Goal: Contribute content

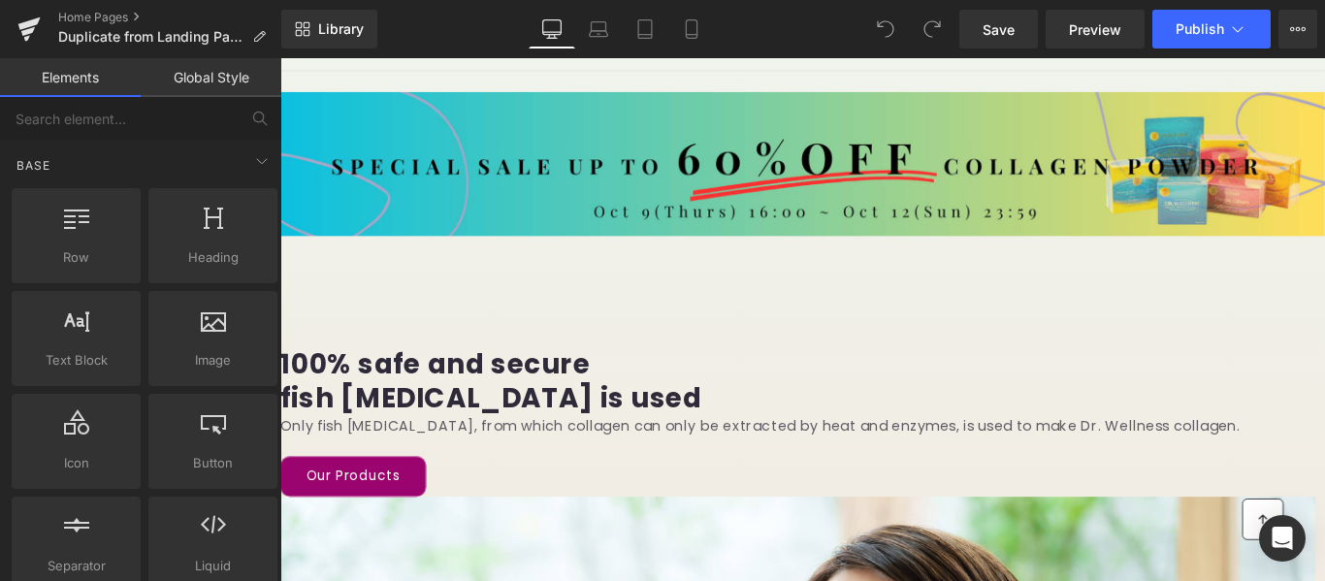
scroll to position [194, 0]
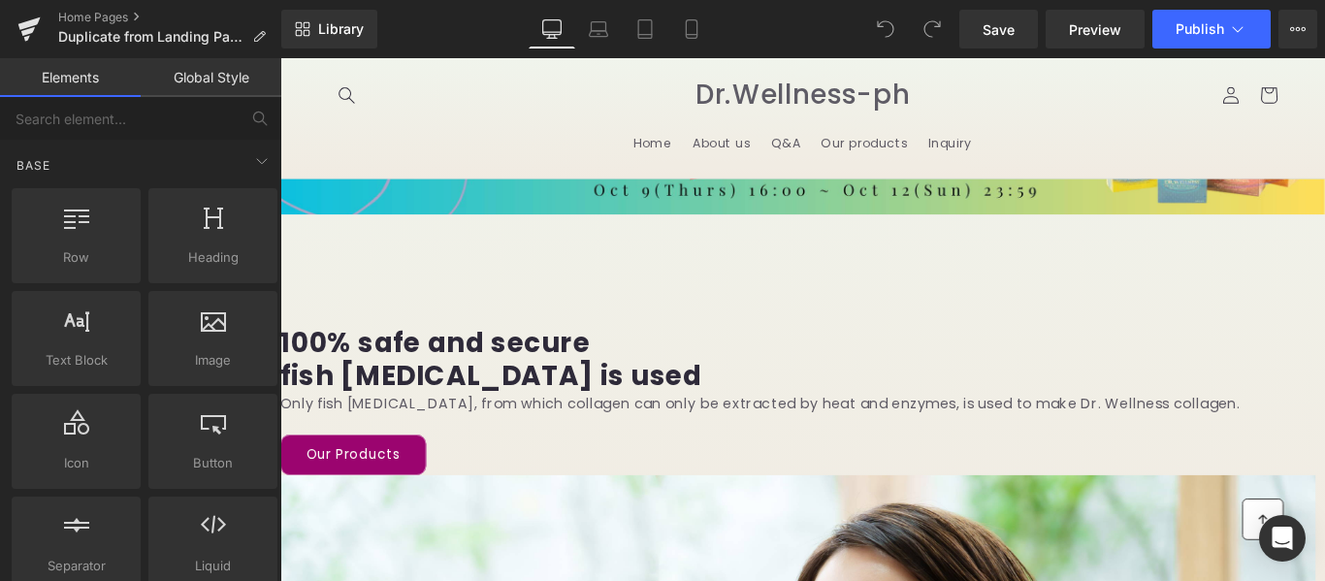
click at [506, 146] on img at bounding box center [867, 153] width 1174 height 163
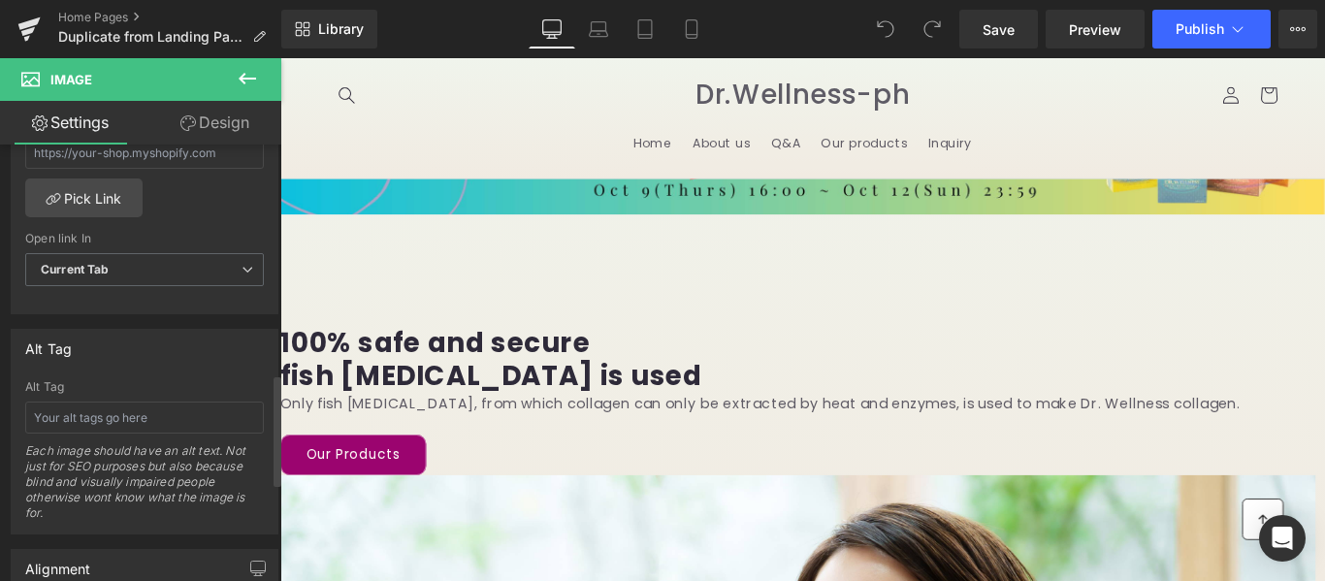
scroll to position [898, 0]
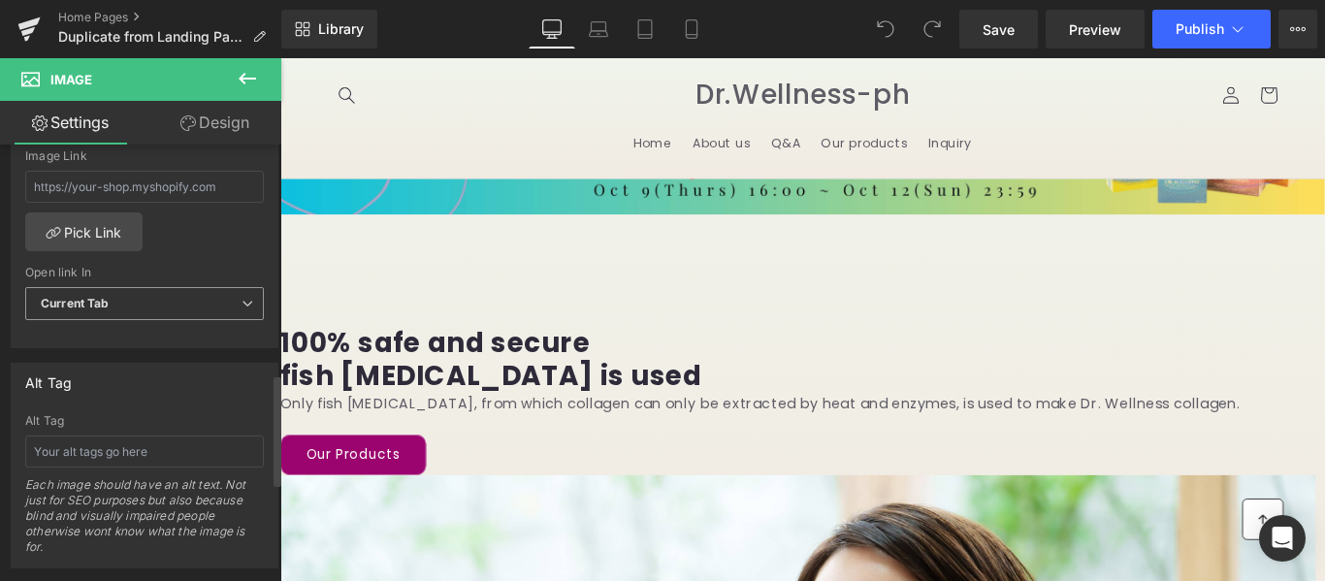
click at [229, 306] on span "Current Tab" at bounding box center [144, 304] width 239 height 34
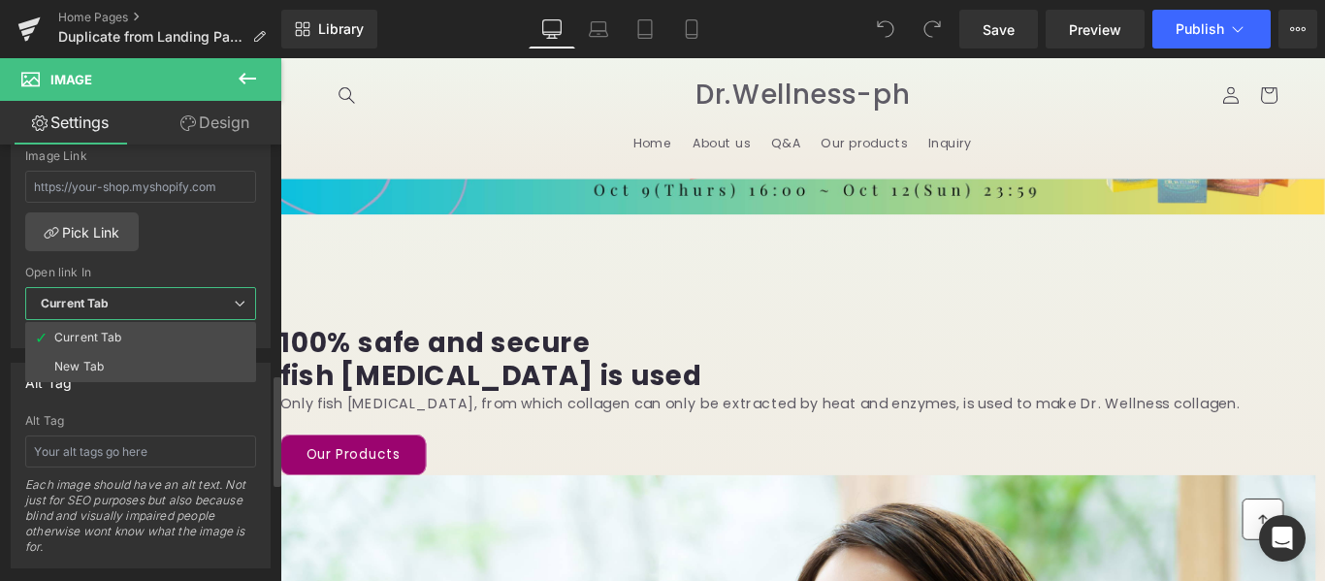
click at [229, 306] on span "Current Tab" at bounding box center [140, 304] width 231 height 34
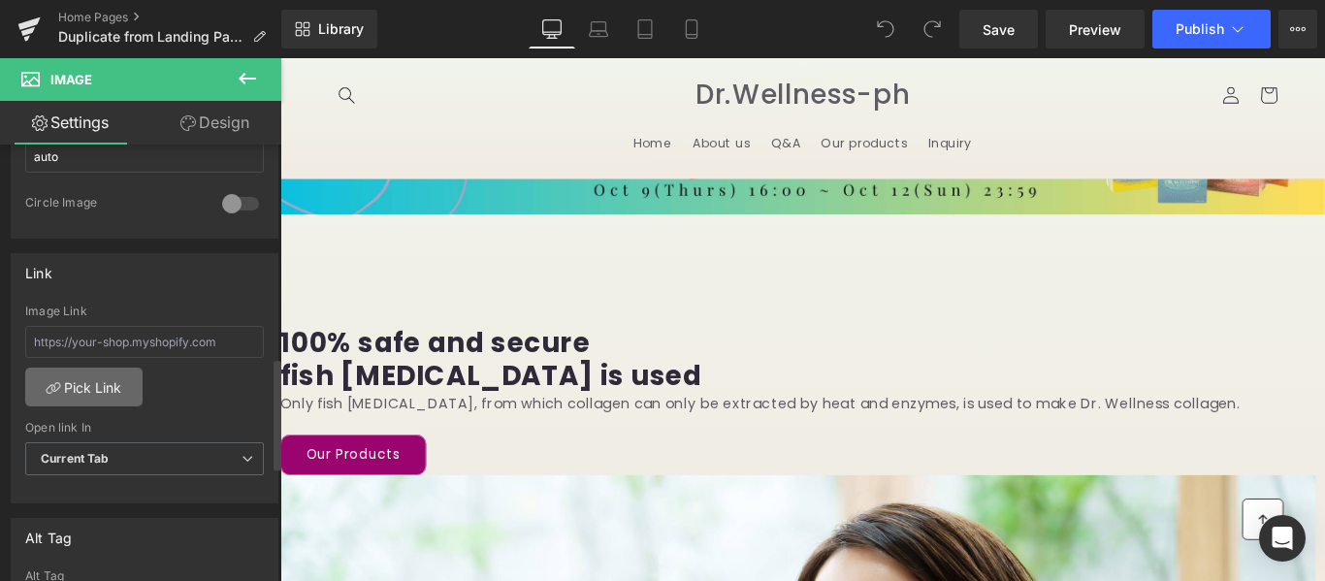
scroll to position [704, 0]
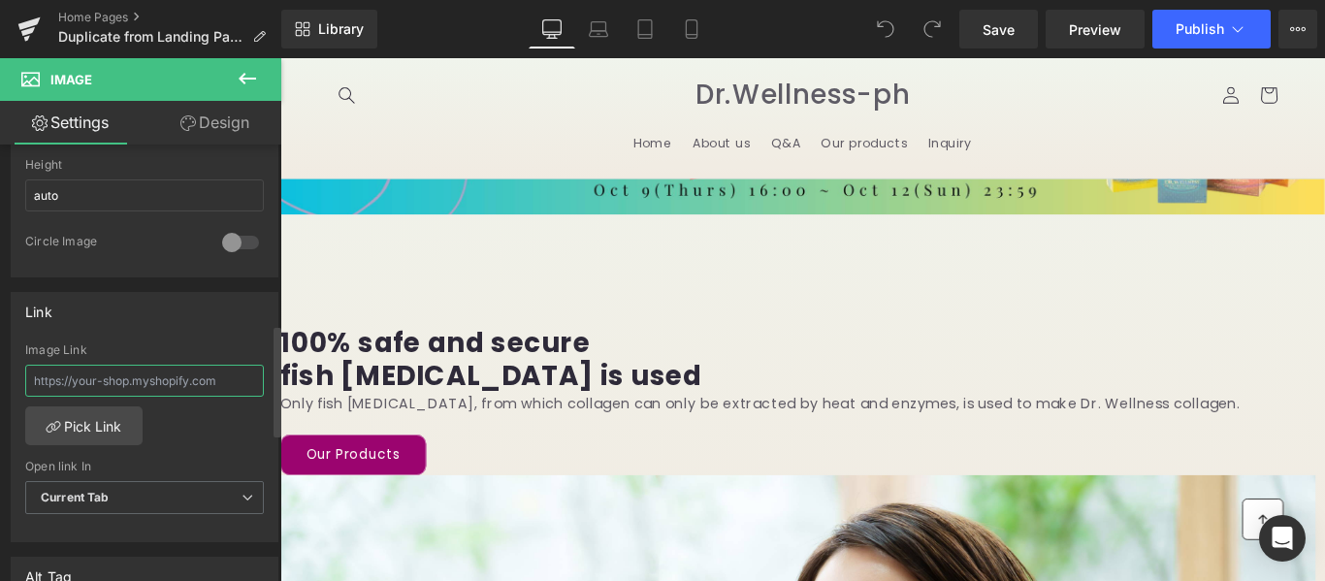
click at [182, 389] on input "text" at bounding box center [144, 381] width 239 height 32
drag, startPoint x: 227, startPoint y: 377, endPoint x: 16, endPoint y: 387, distance: 211.7
click at [16, 387] on div "Image Link Pick Link Current Tab New Tab Open link In Current Tab Current Tab N…" at bounding box center [145, 442] width 266 height 199
paste input "[URL][DOMAIN_NAME]"
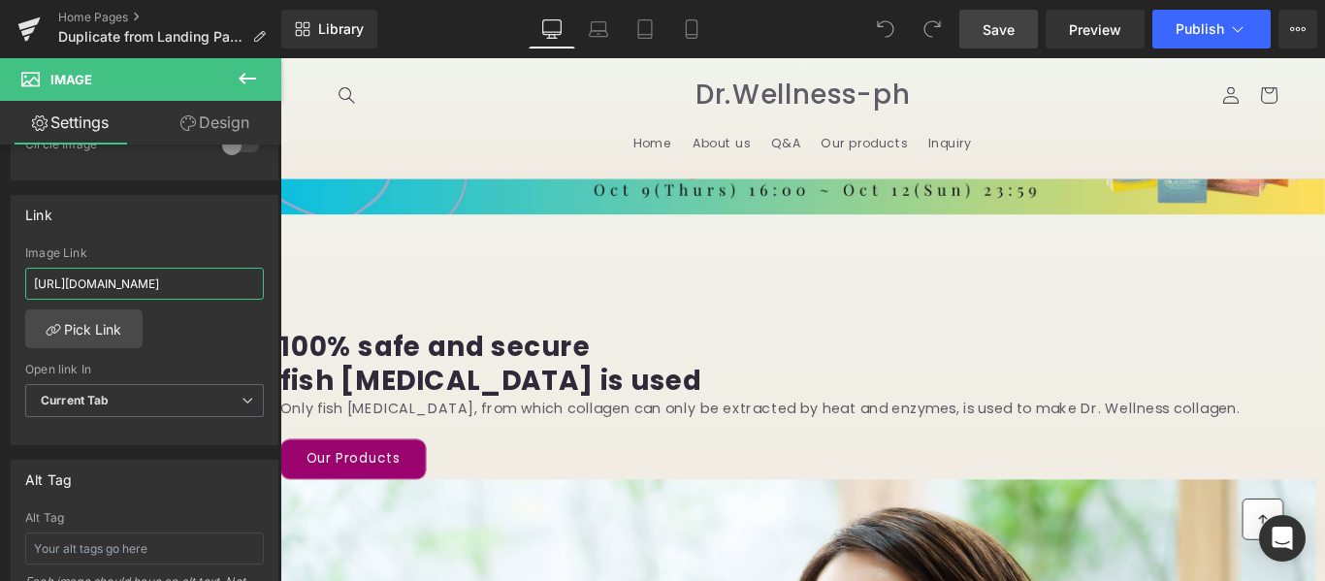
type input "[URL][DOMAIN_NAME]"
click at [1003, 29] on span "Save" at bounding box center [999, 29] width 32 height 20
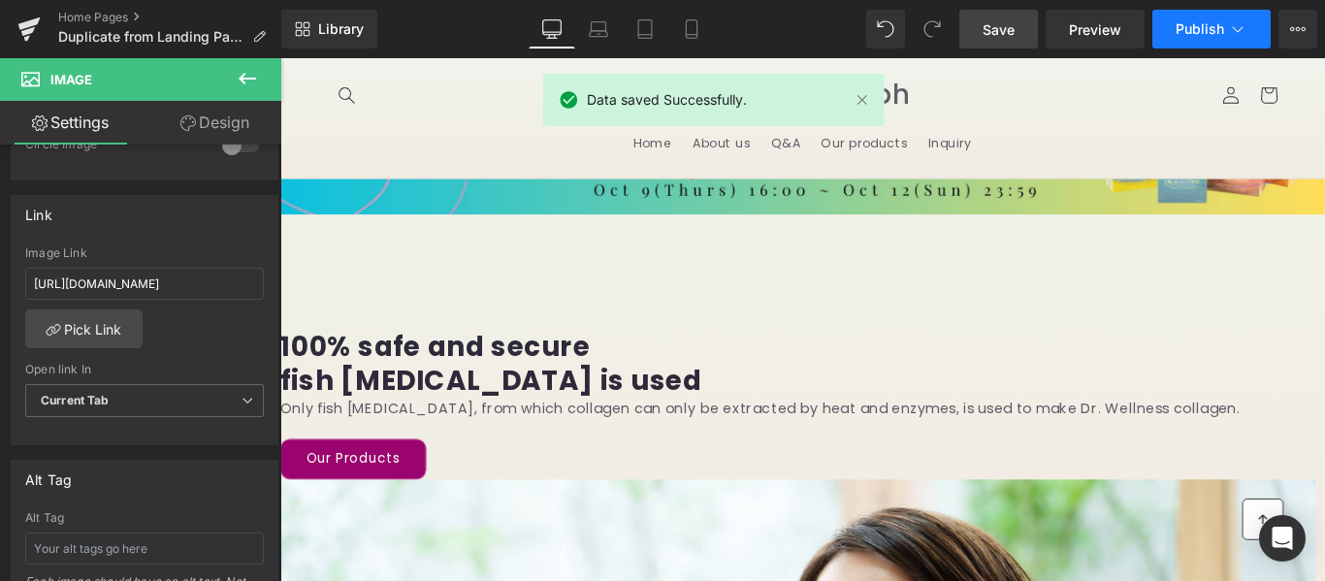
click at [1212, 25] on span "Publish" at bounding box center [1200, 29] width 48 height 16
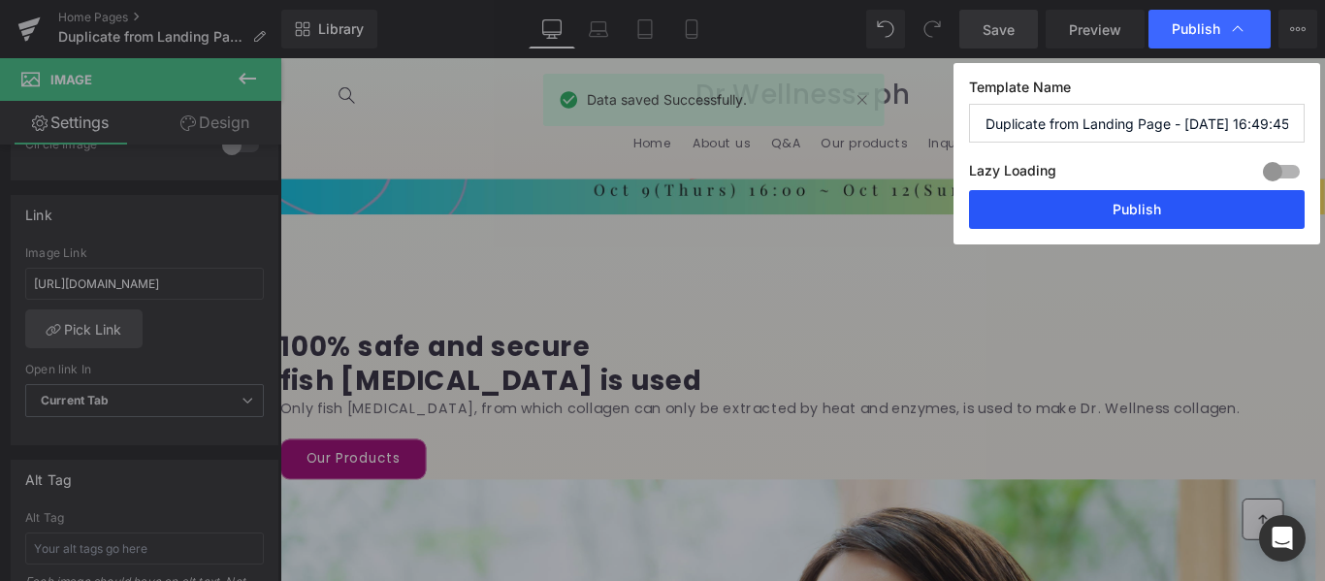
click at [1206, 217] on button "Publish" at bounding box center [1137, 209] width 336 height 39
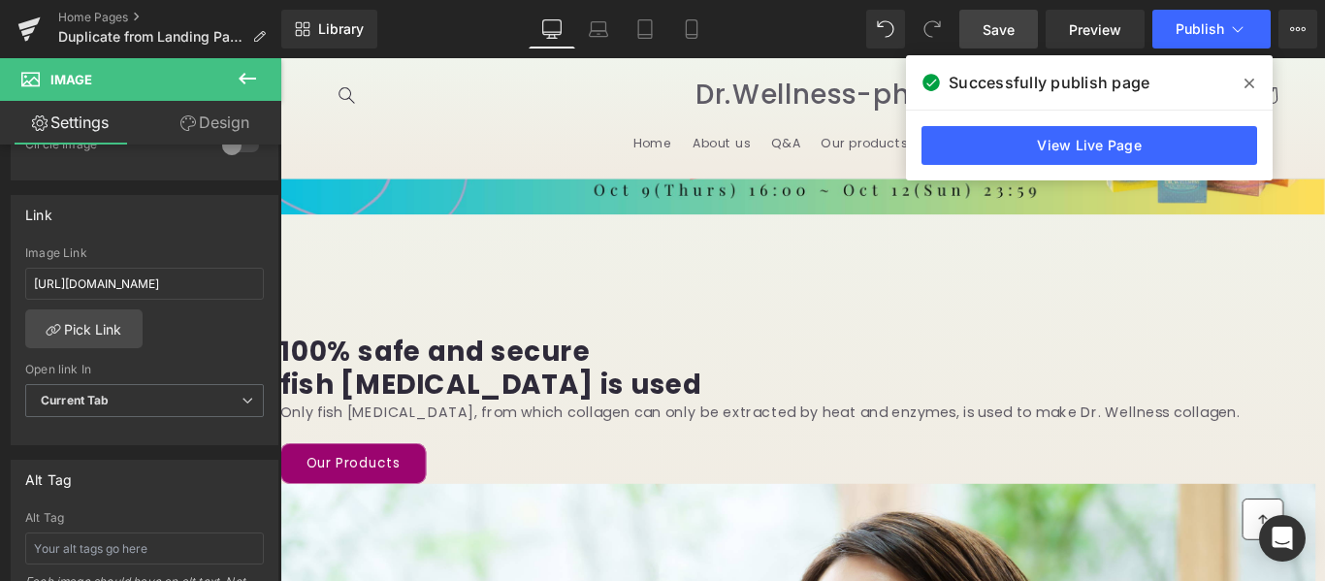
click at [1250, 84] on icon at bounding box center [1249, 84] width 10 height 10
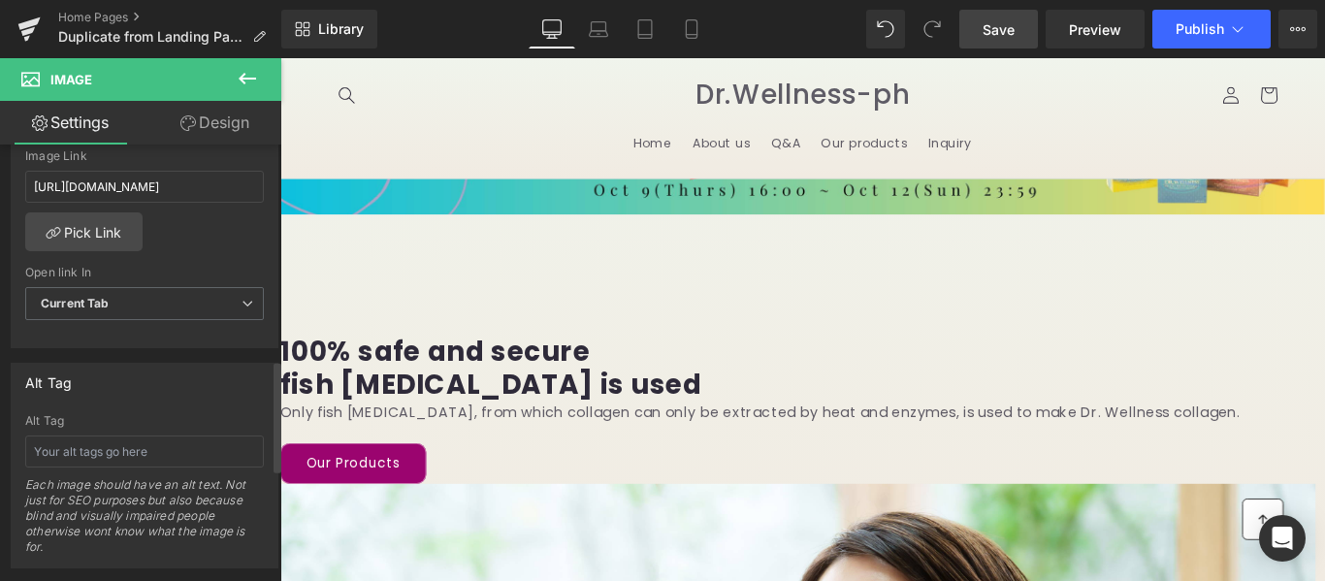
scroll to position [1286, 0]
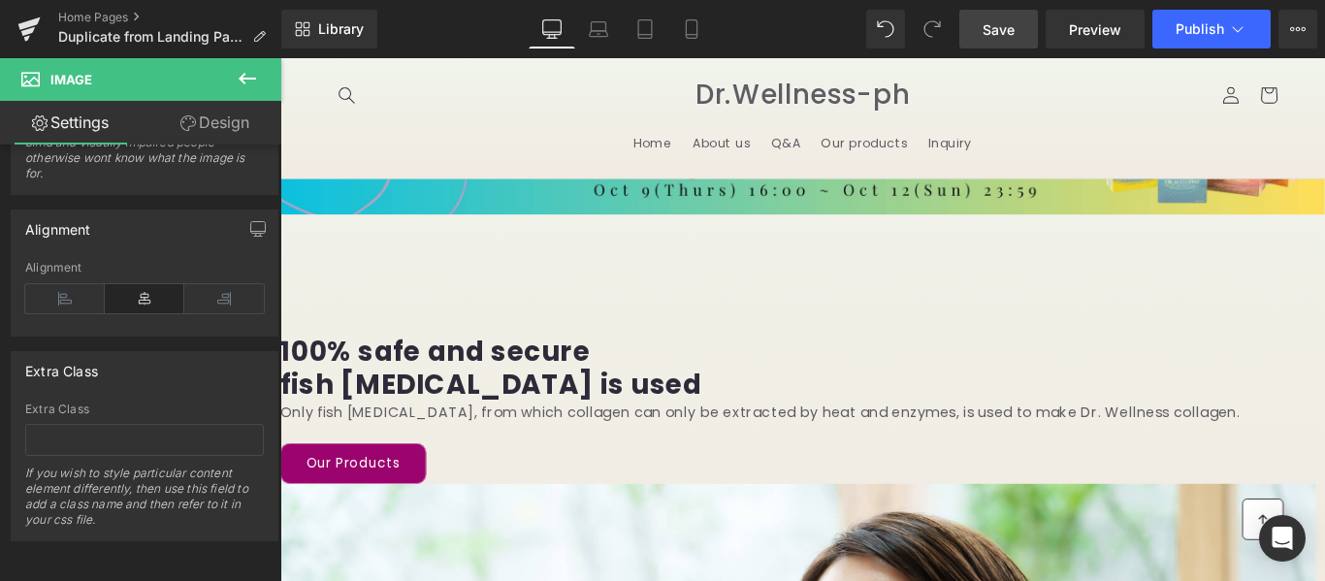
click at [1001, 31] on span "Save" at bounding box center [999, 29] width 32 height 20
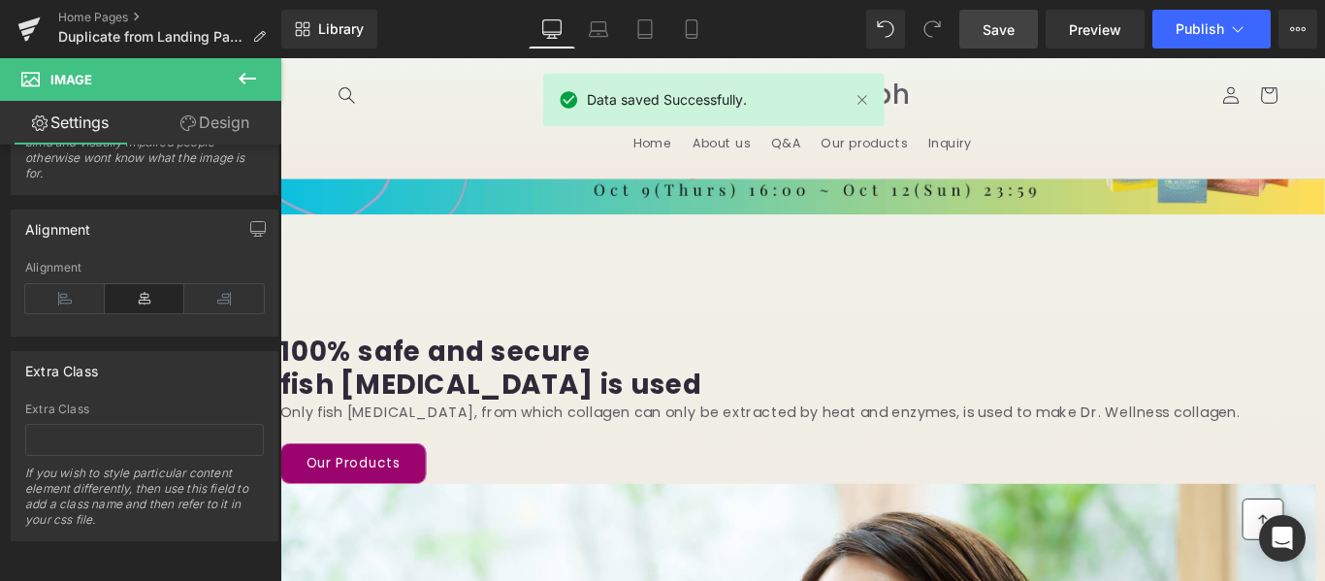
click at [244, 82] on icon at bounding box center [247, 79] width 17 height 12
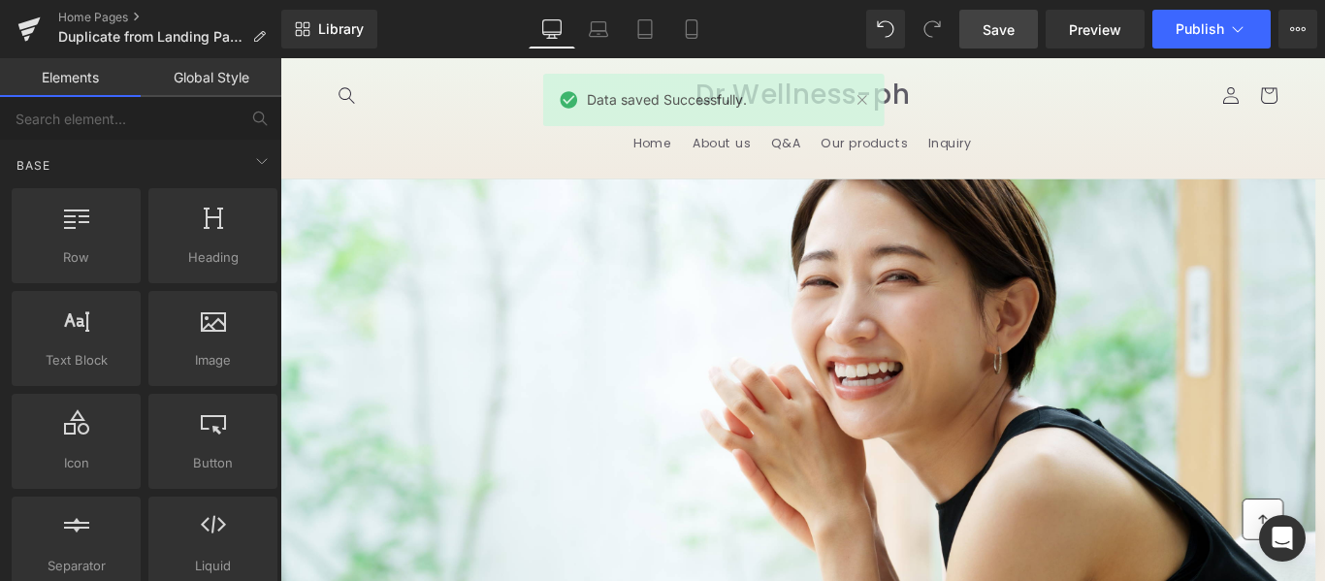
scroll to position [873, 0]
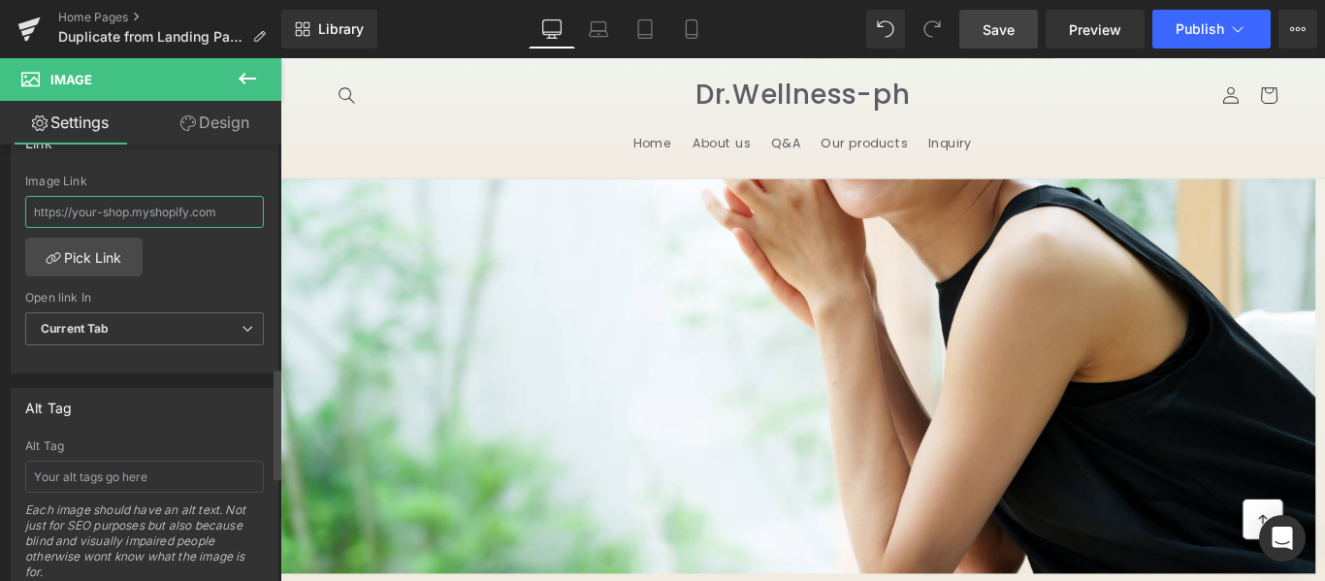
click at [115, 209] on input "text" at bounding box center [144, 212] width 239 height 32
type input "[URL][DOMAIN_NAME]"
click at [1010, 28] on span "Save" at bounding box center [999, 29] width 32 height 20
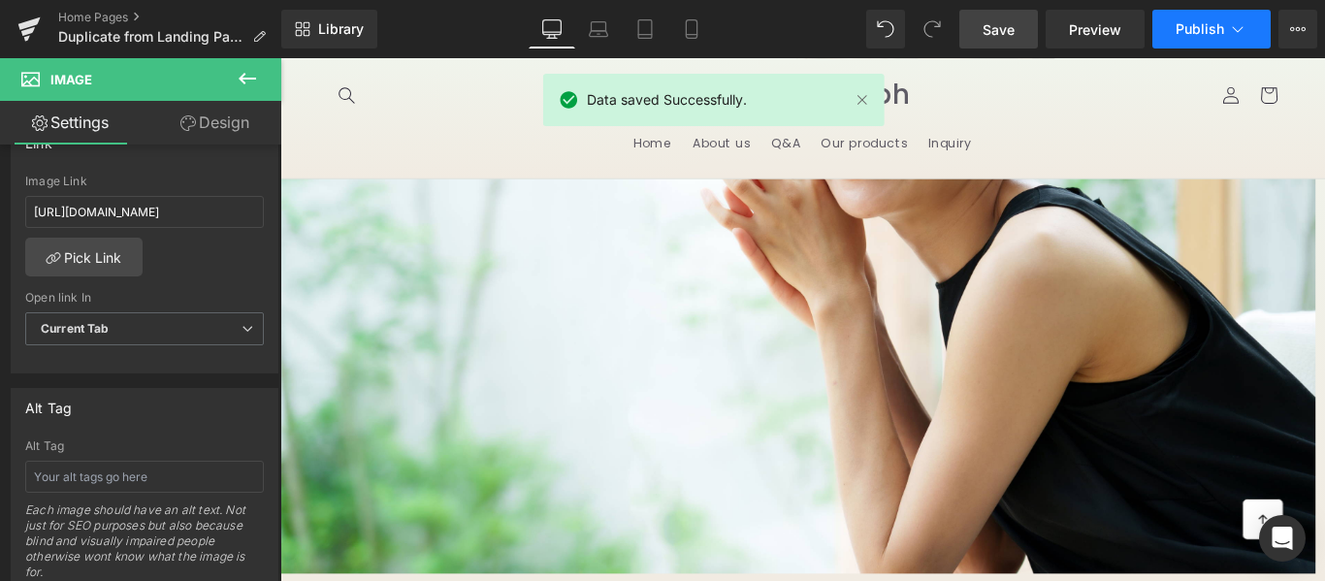
click at [1175, 26] on button "Publish" at bounding box center [1211, 29] width 118 height 39
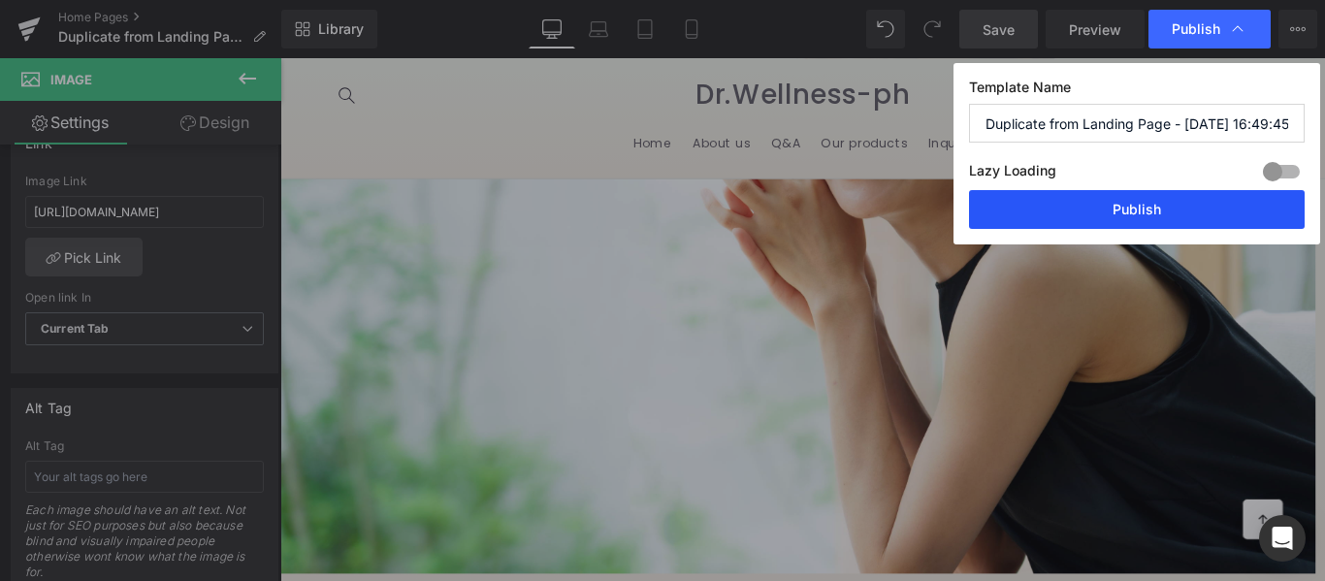
click at [1157, 219] on button "Publish" at bounding box center [1137, 209] width 336 height 39
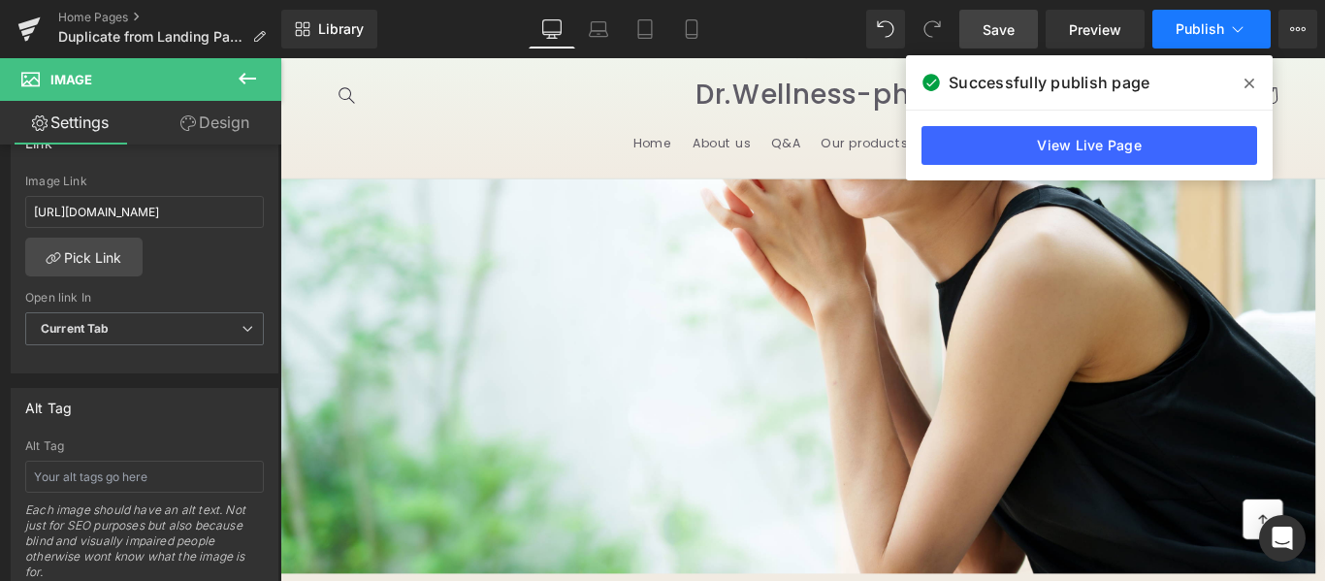
click at [1211, 29] on span "Publish" at bounding box center [1200, 29] width 48 height 16
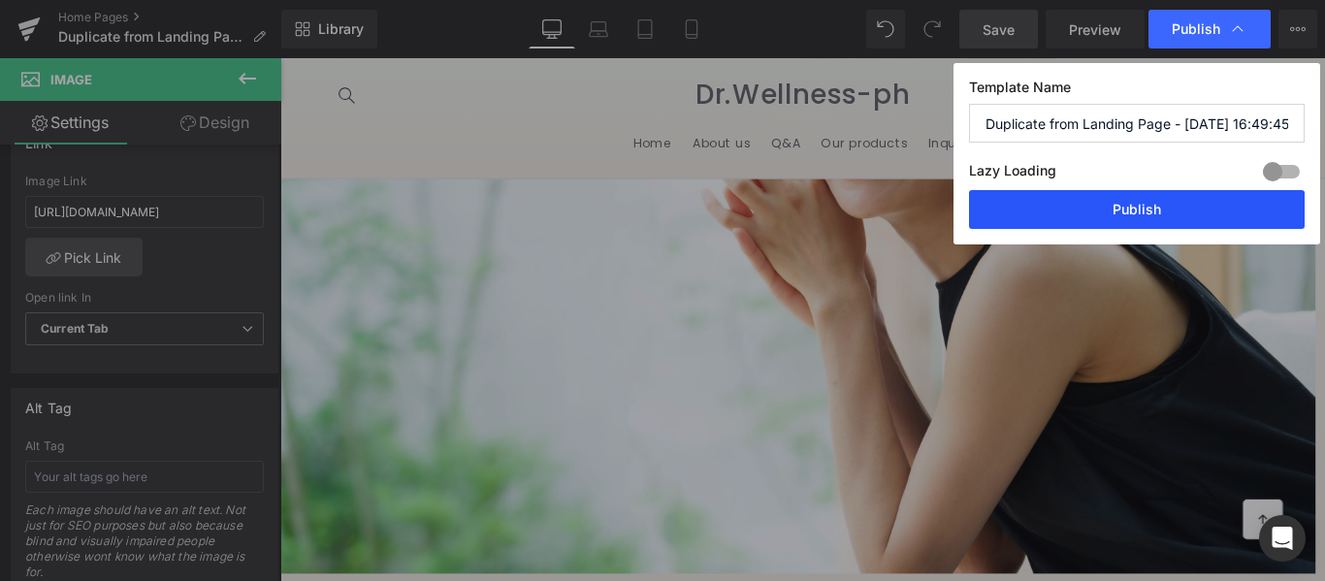
click at [1144, 209] on button "Publish" at bounding box center [1137, 209] width 336 height 39
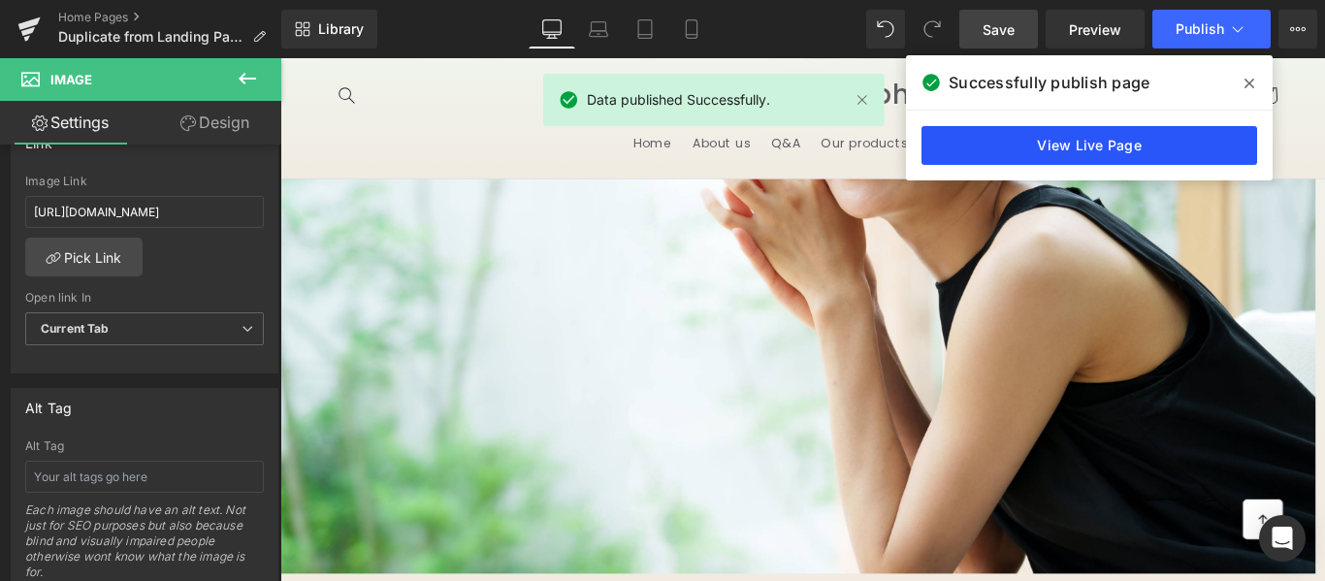
click at [1060, 135] on link "View Live Page" at bounding box center [1089, 145] width 336 height 39
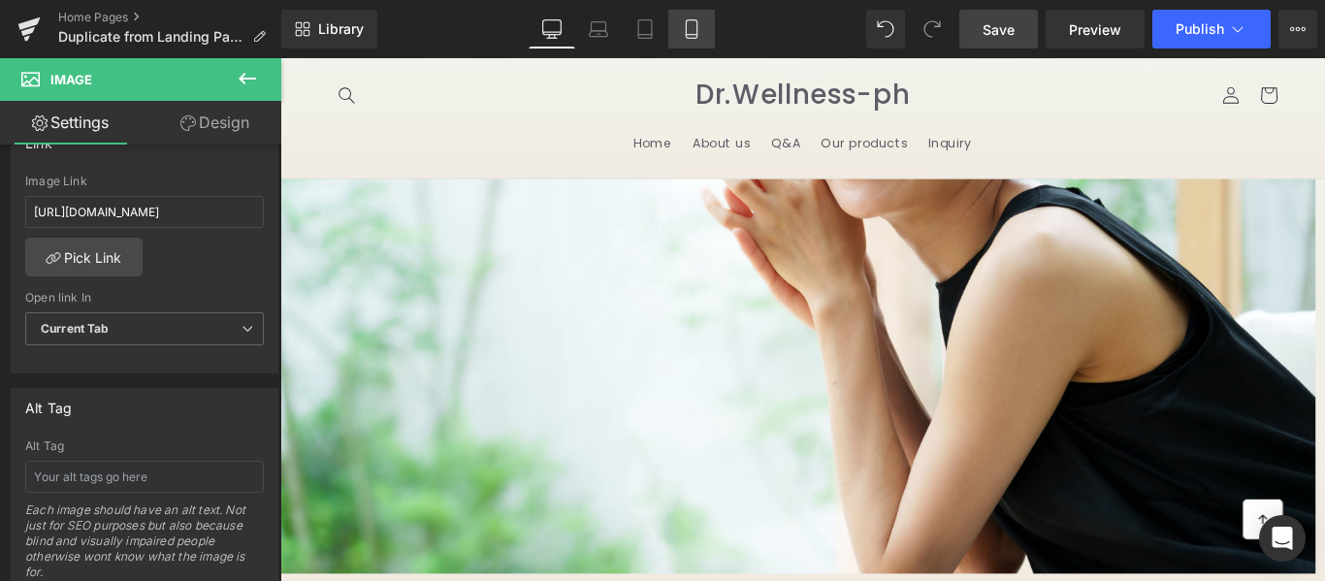
click at [694, 29] on icon at bounding box center [691, 28] width 19 height 19
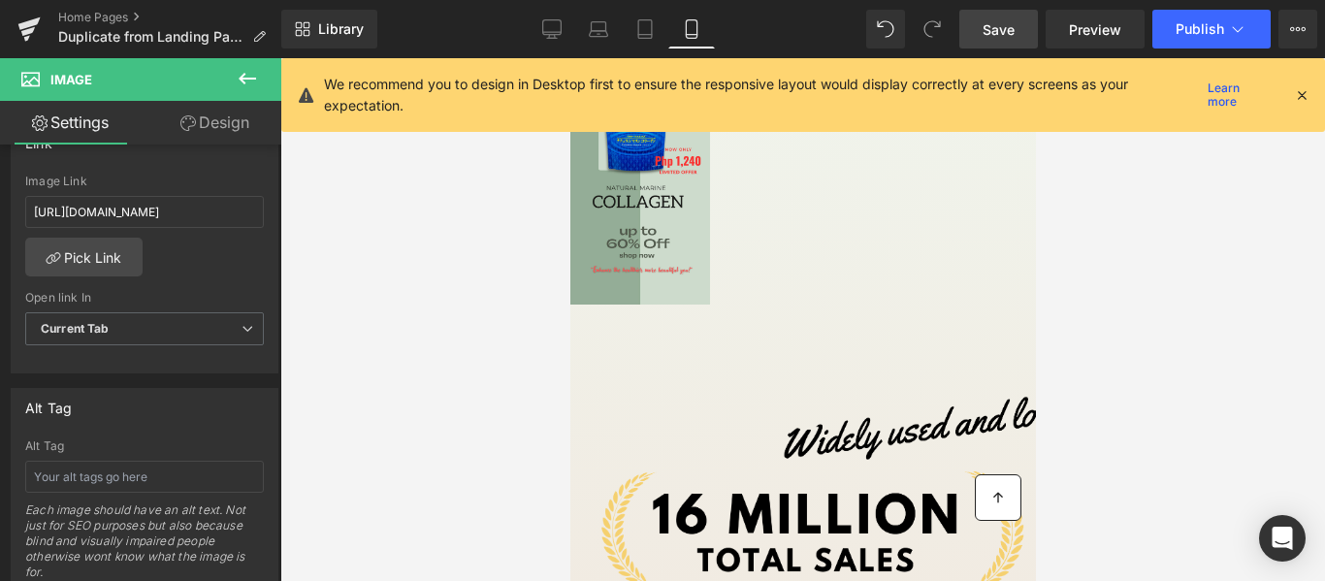
scroll to position [702, 0]
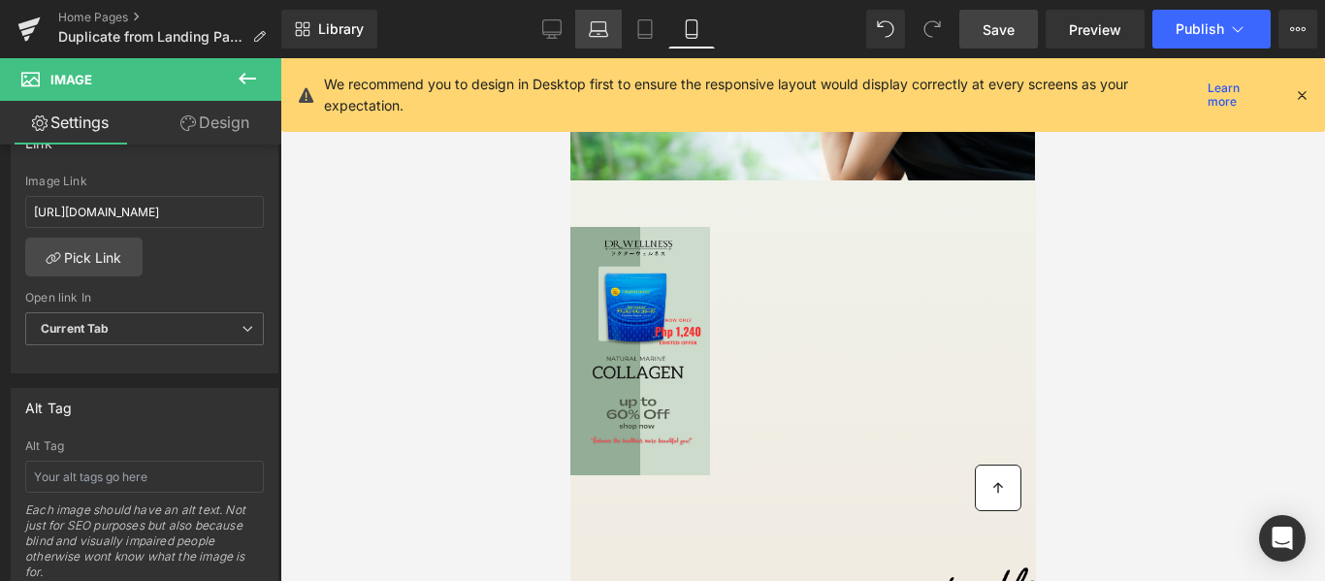
click at [619, 37] on link "Laptop" at bounding box center [598, 29] width 47 height 39
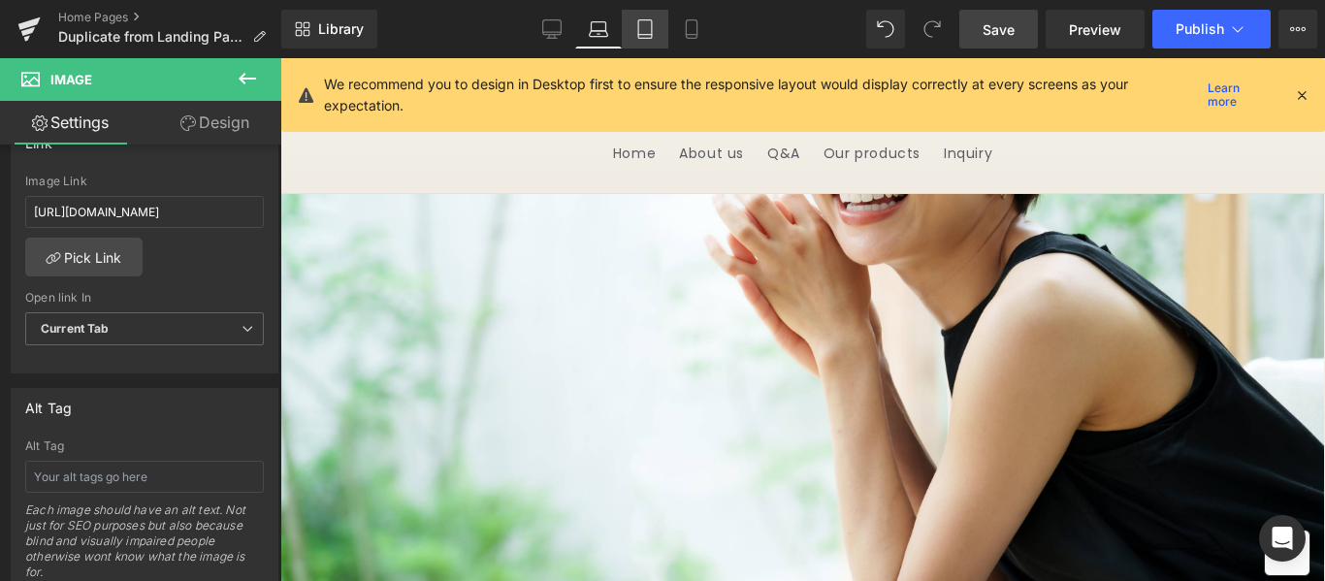
scroll to position [798, 0]
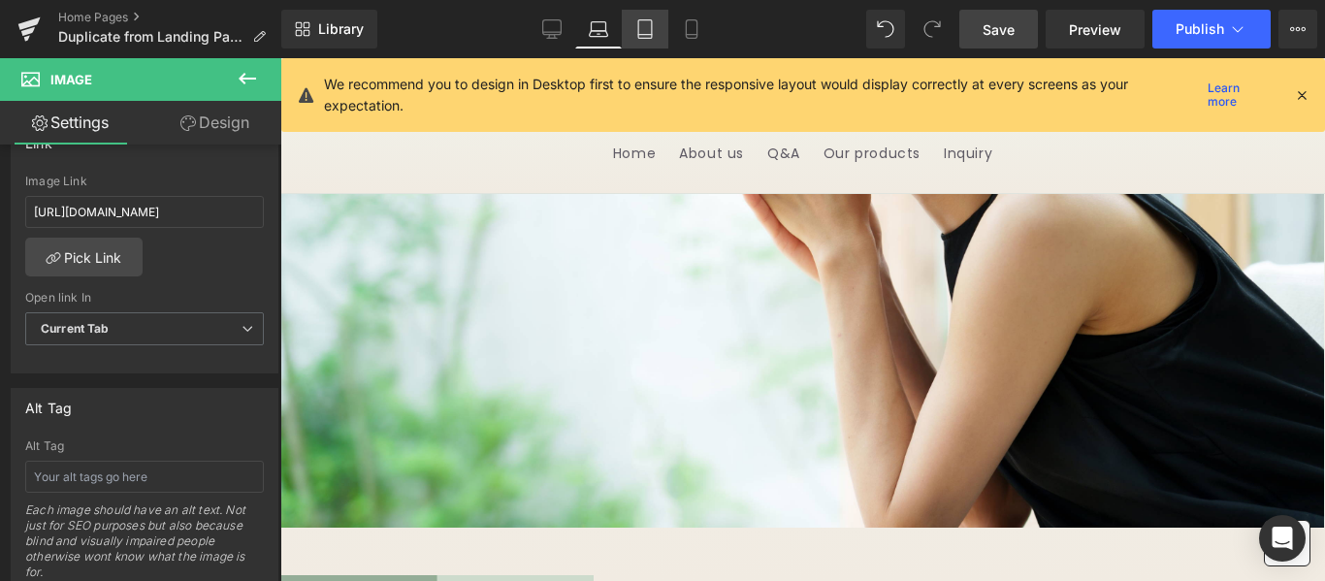
click at [641, 30] on icon at bounding box center [644, 28] width 19 height 19
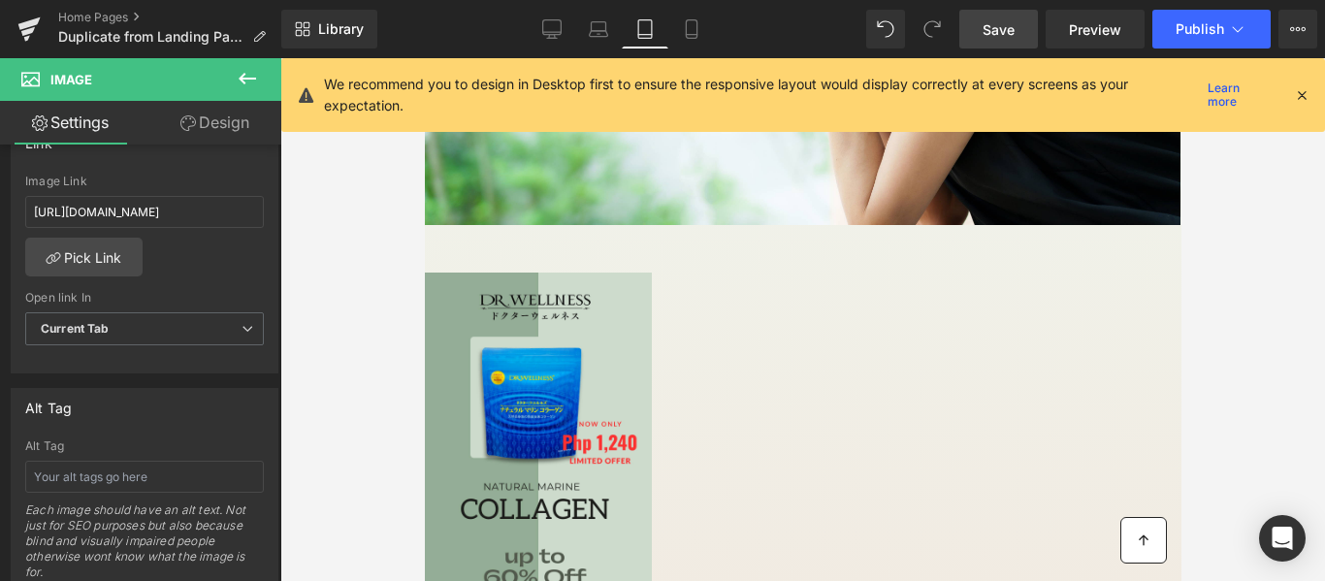
scroll to position [603, 0]
